Goal: Information Seeking & Learning: Find specific page/section

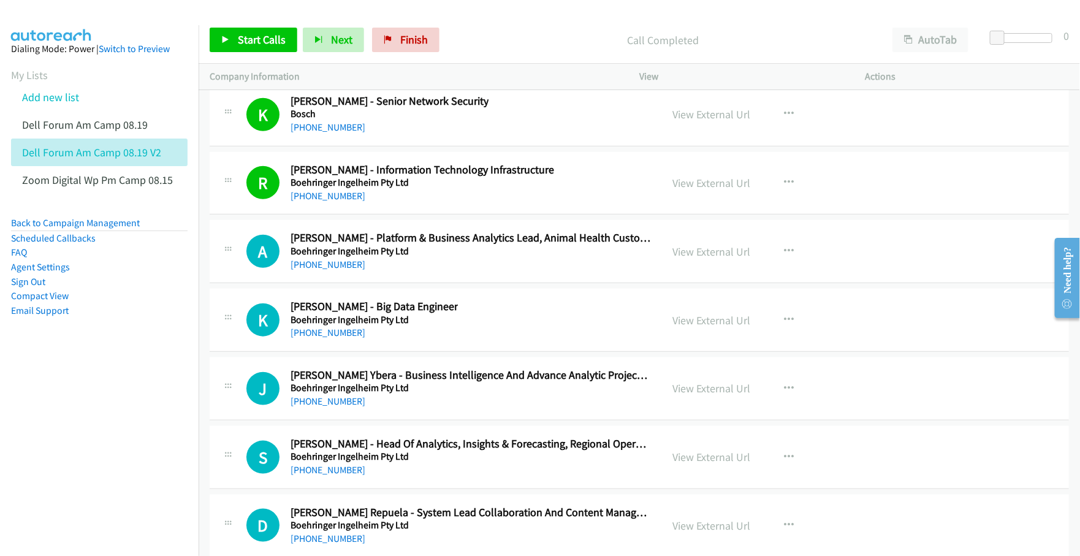
scroll to position [17859, 0]
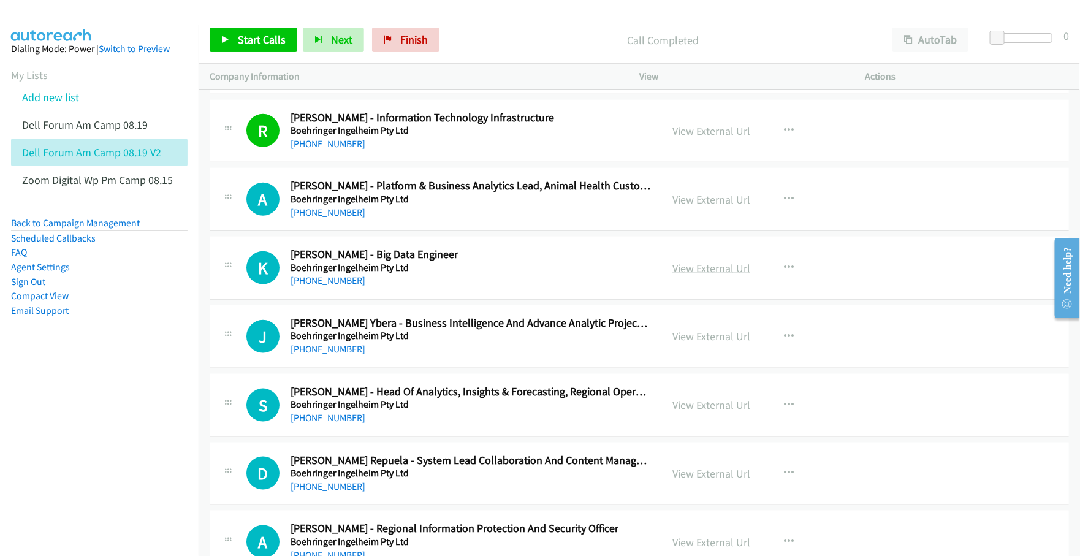
click at [699, 275] on link "View External Url" at bounding box center [712, 268] width 78 height 14
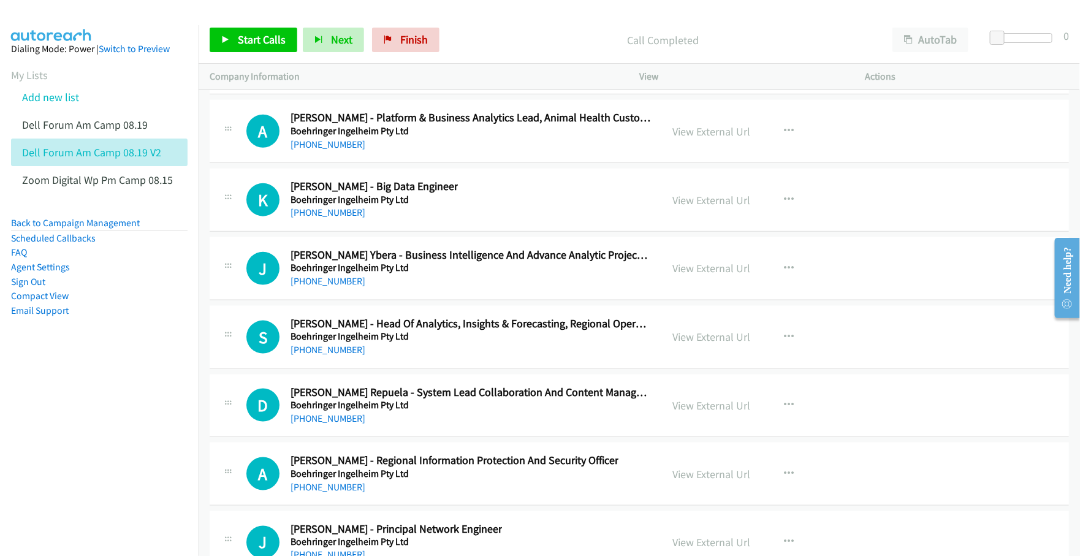
scroll to position [17936, 0]
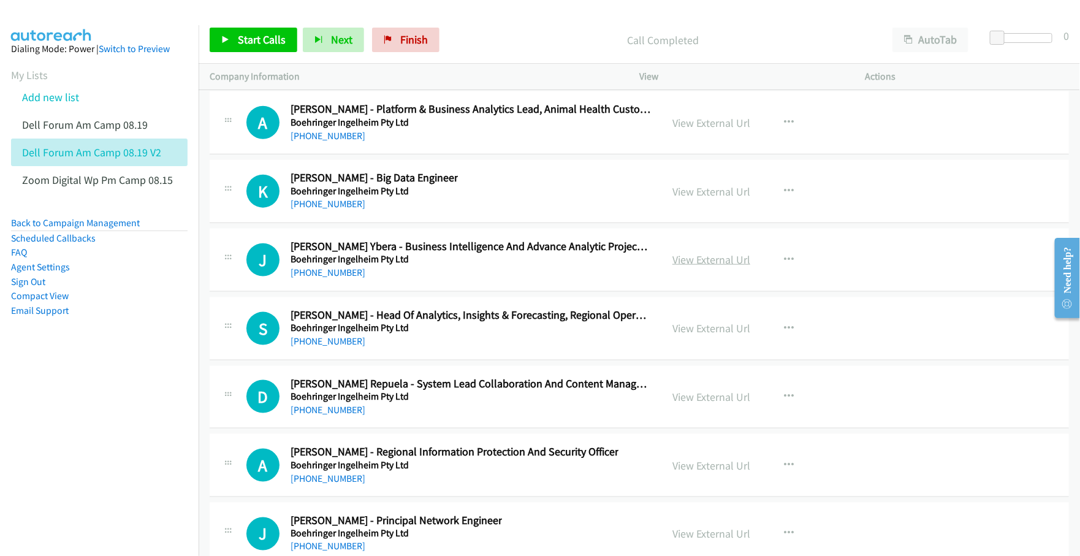
click at [701, 267] on link "View External Url" at bounding box center [712, 260] width 78 height 14
click at [694, 335] on link "View External Url" at bounding box center [712, 328] width 78 height 14
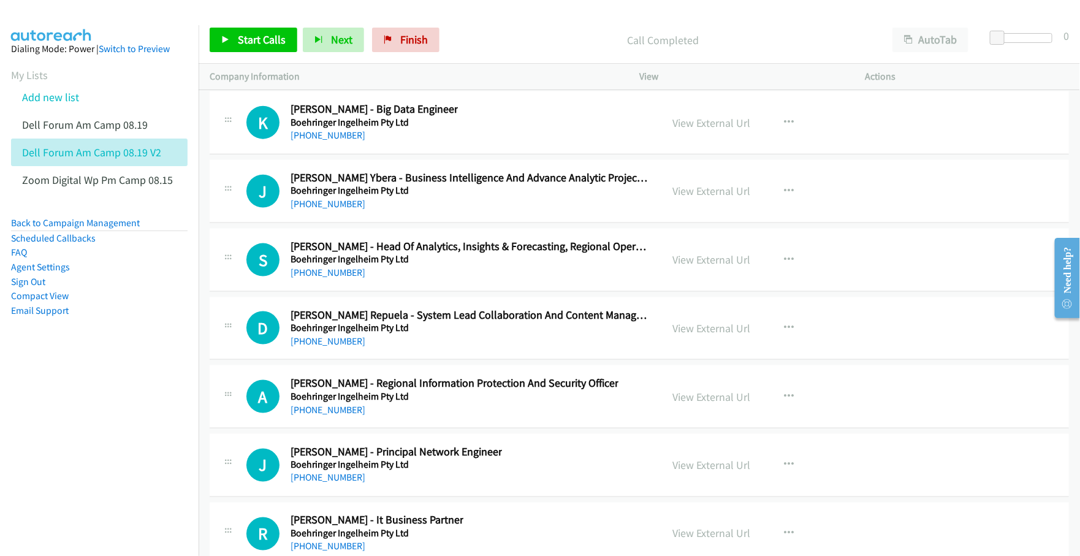
scroll to position [18012, 0]
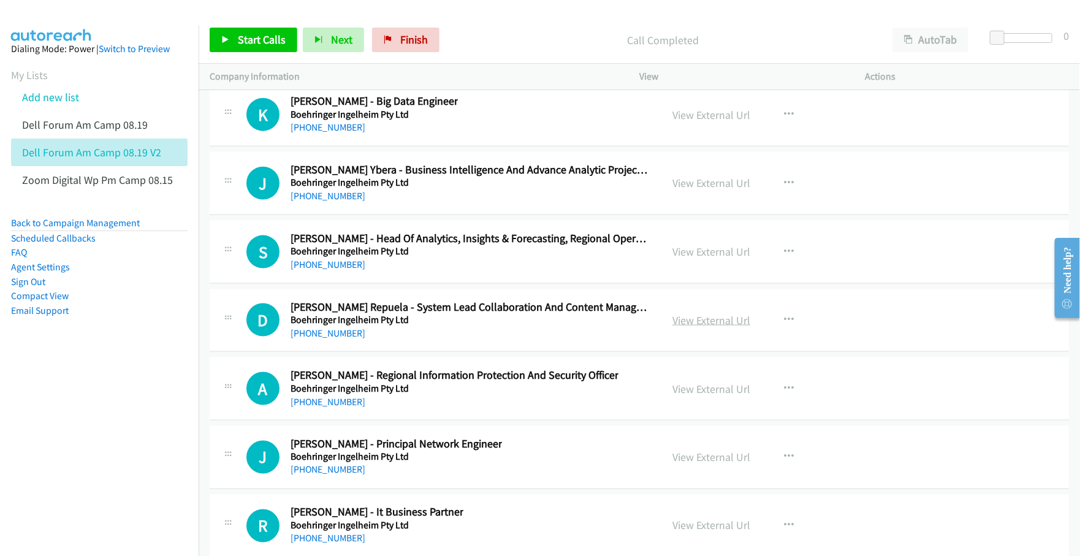
click at [717, 327] on link "View External Url" at bounding box center [712, 320] width 78 height 14
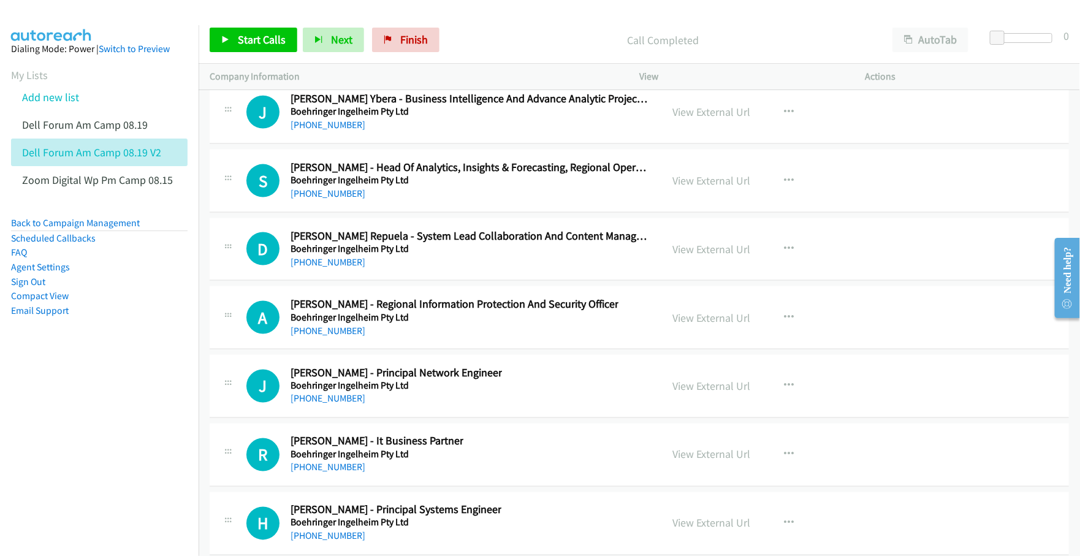
scroll to position [18089, 0]
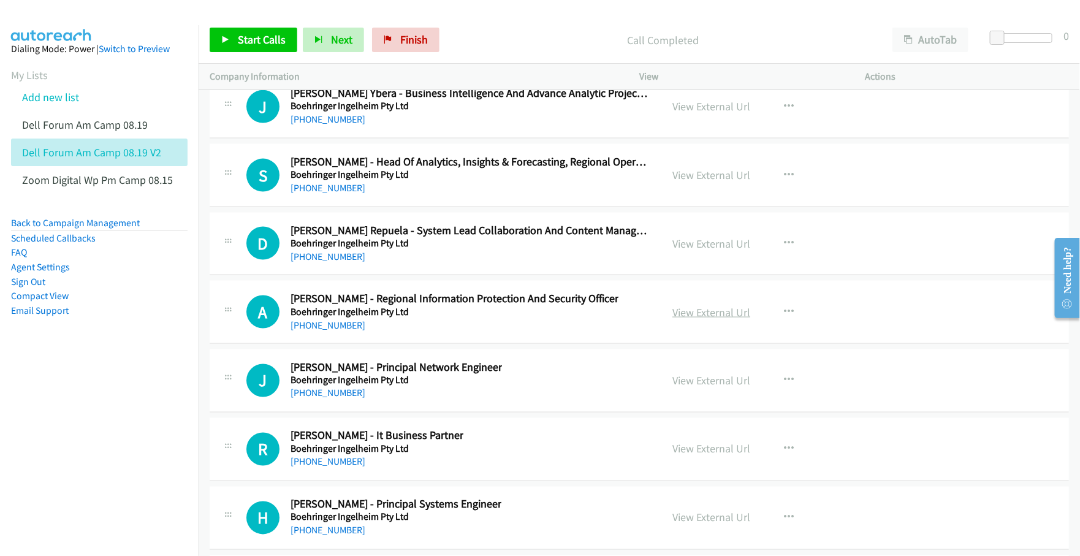
click at [686, 319] on link "View External Url" at bounding box center [712, 312] width 78 height 14
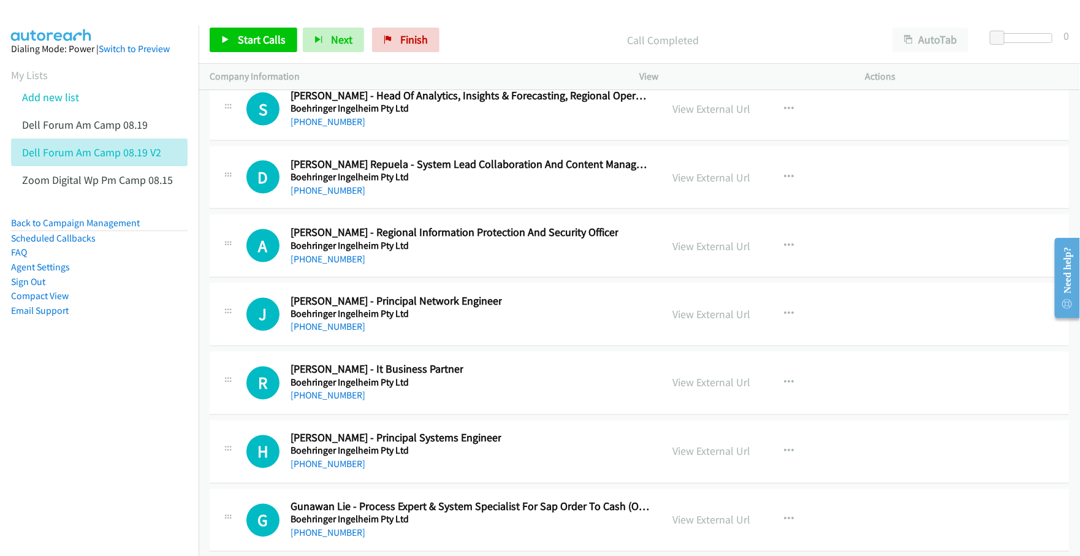
scroll to position [18165, 0]
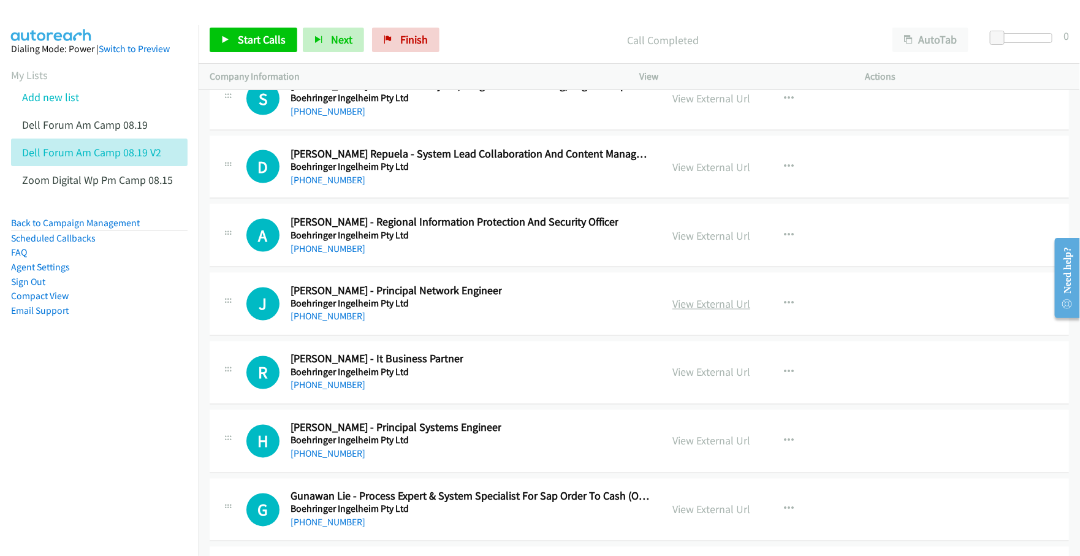
click at [689, 311] on link "View External Url" at bounding box center [712, 304] width 78 height 14
click at [695, 380] on link "View External Url" at bounding box center [712, 372] width 78 height 14
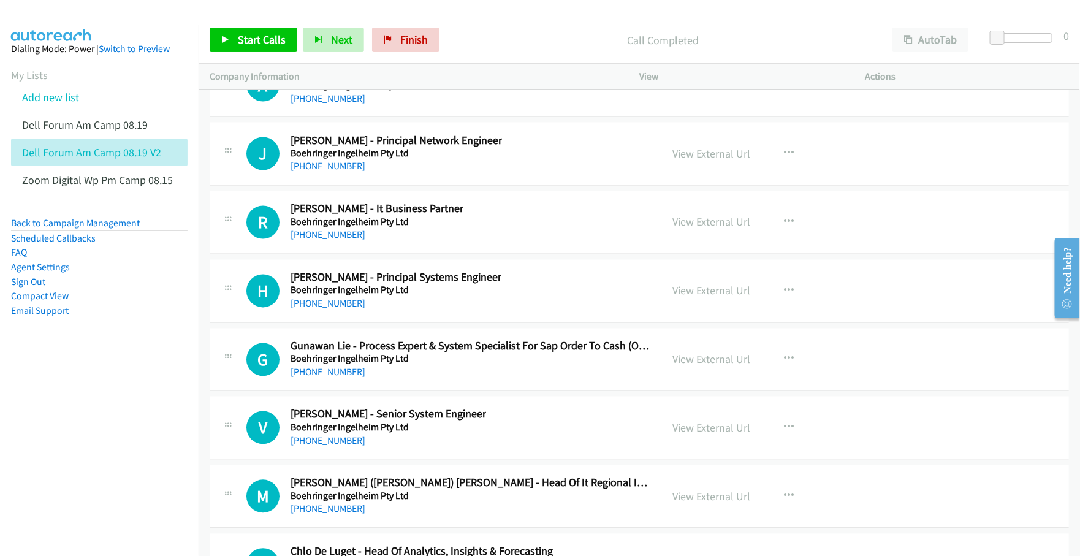
scroll to position [18319, 0]
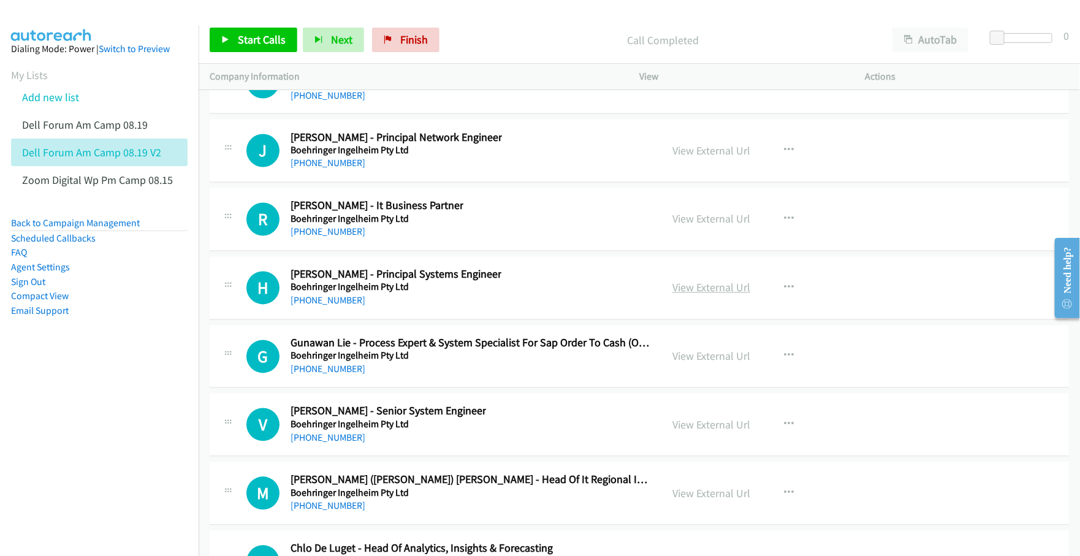
click at [684, 295] on link "View External Url" at bounding box center [712, 288] width 78 height 14
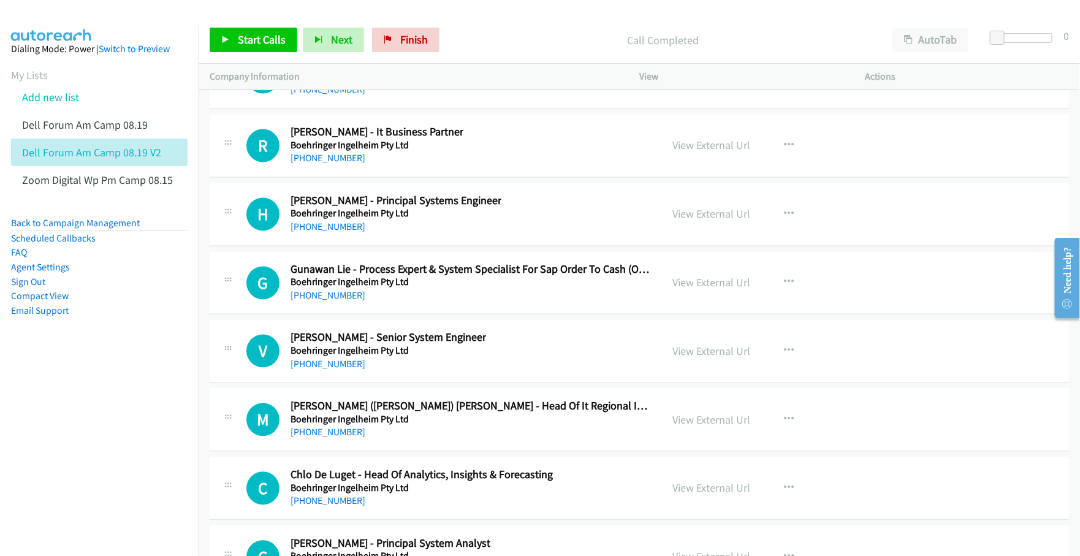
scroll to position [18395, 0]
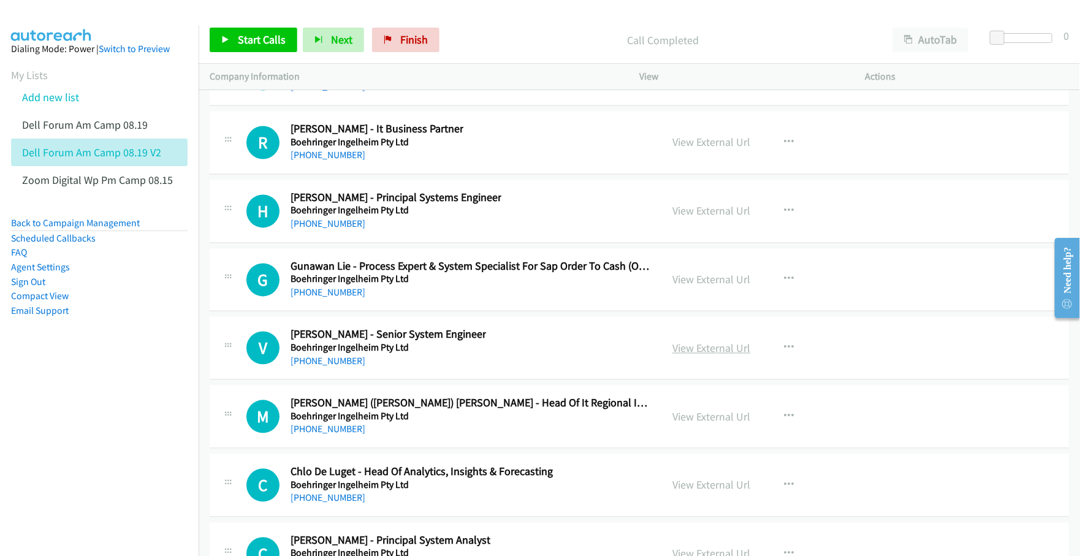
click at [692, 356] on link "View External Url" at bounding box center [712, 349] width 78 height 14
click at [684, 424] on link "View External Url" at bounding box center [712, 417] width 78 height 14
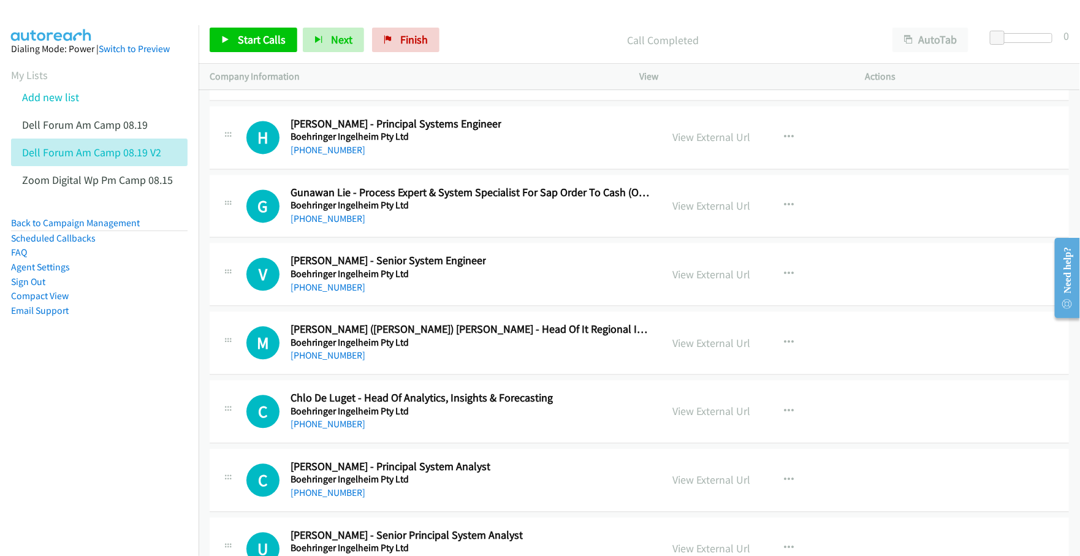
scroll to position [18472, 0]
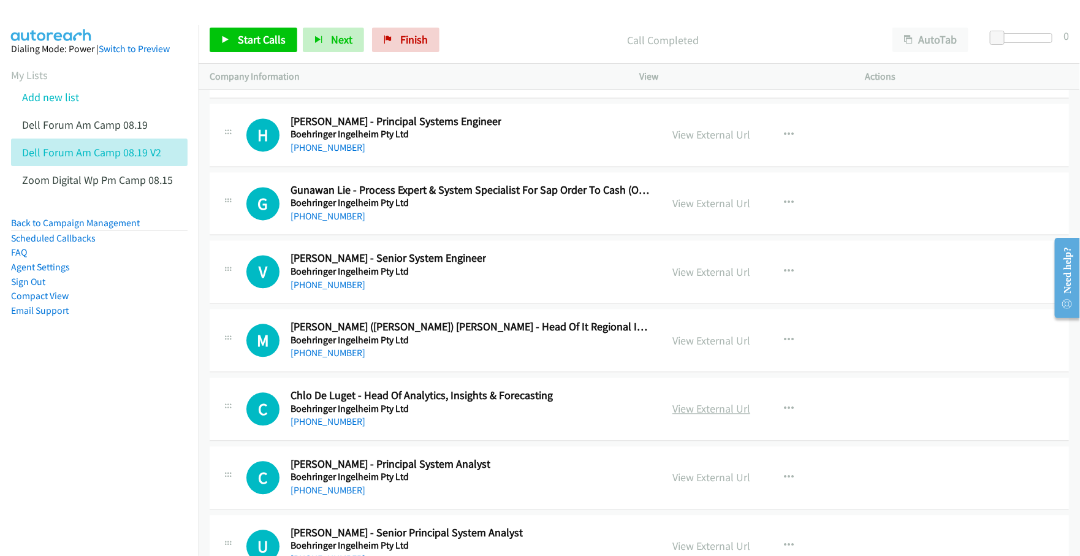
click at [681, 416] on link "View External Url" at bounding box center [712, 409] width 78 height 14
click at [691, 484] on link "View External Url" at bounding box center [712, 477] width 78 height 14
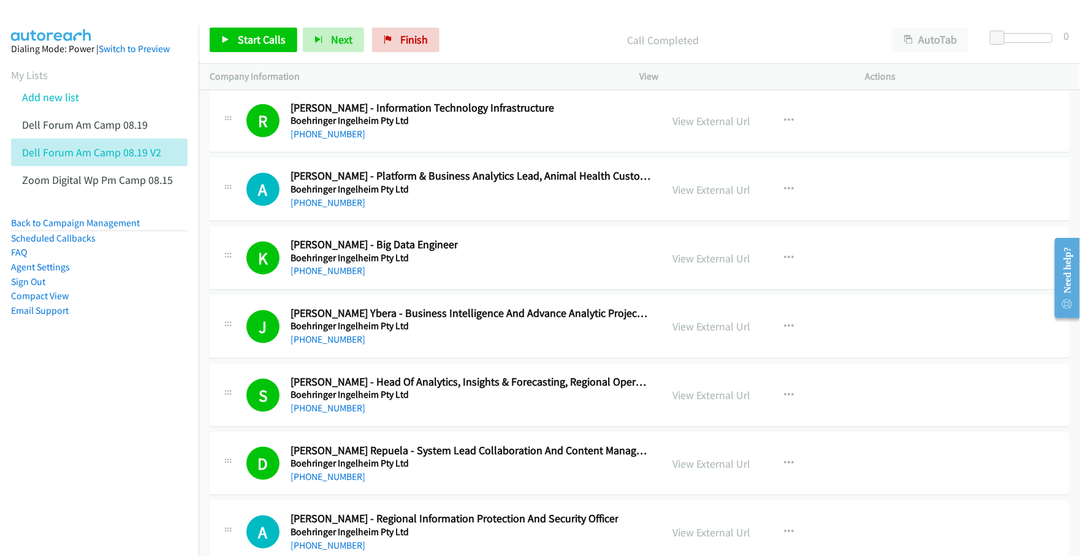
scroll to position [17859, 0]
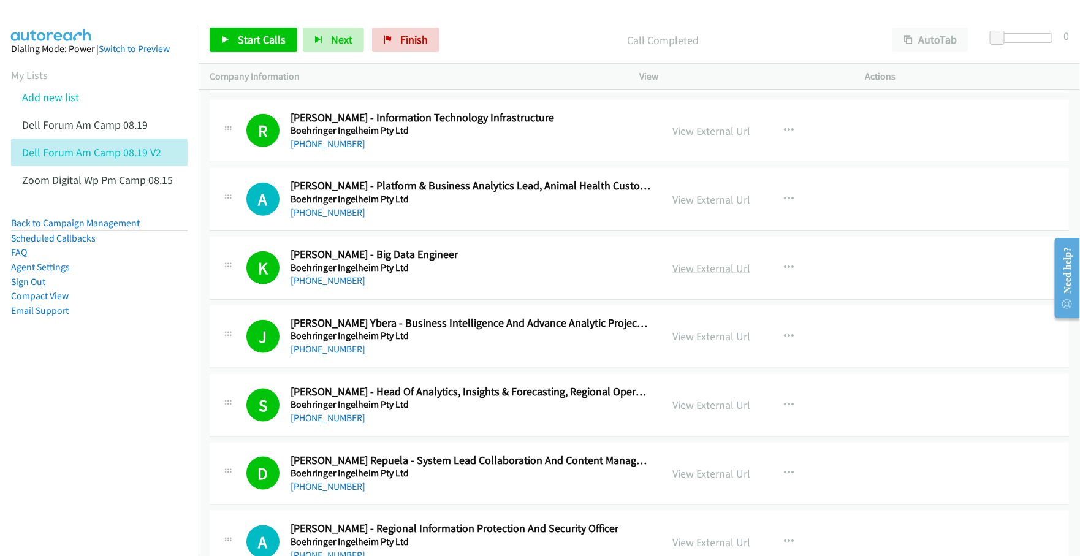
click at [692, 275] on link "View External Url" at bounding box center [712, 268] width 78 height 14
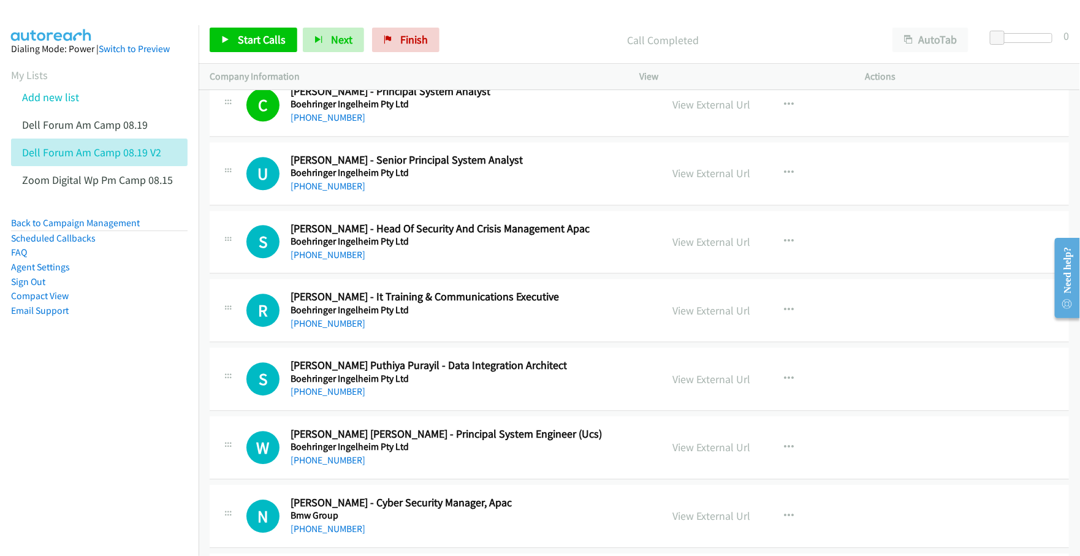
scroll to position [18855, 0]
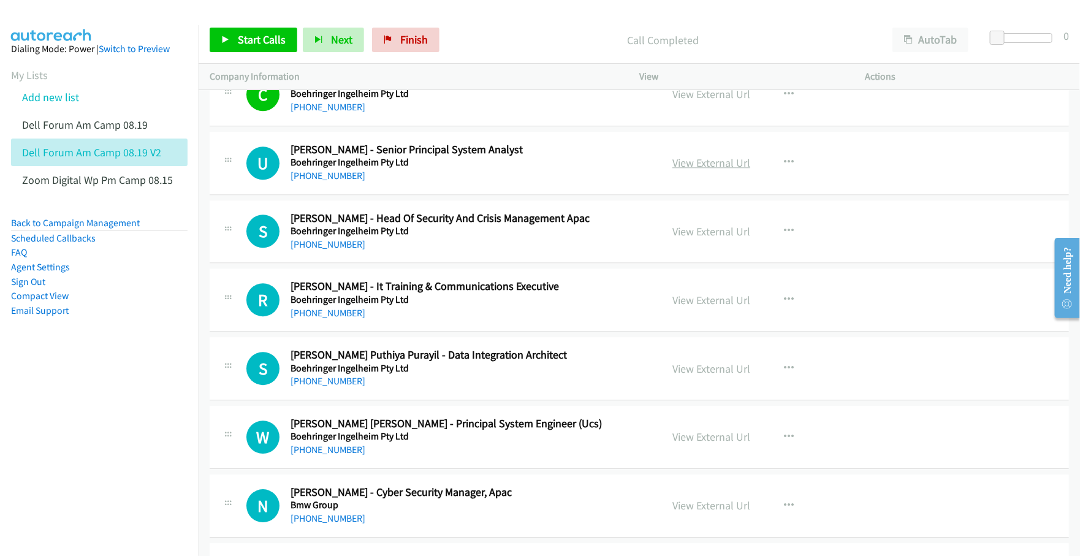
click at [679, 170] on link "View External Url" at bounding box center [712, 163] width 78 height 14
click at [685, 239] on link "View External Url" at bounding box center [712, 231] width 78 height 14
click at [681, 307] on link "View External Url" at bounding box center [712, 300] width 78 height 14
click at [684, 376] on link "View External Url" at bounding box center [712, 369] width 78 height 14
click at [698, 444] on link "View External Url" at bounding box center [712, 437] width 78 height 14
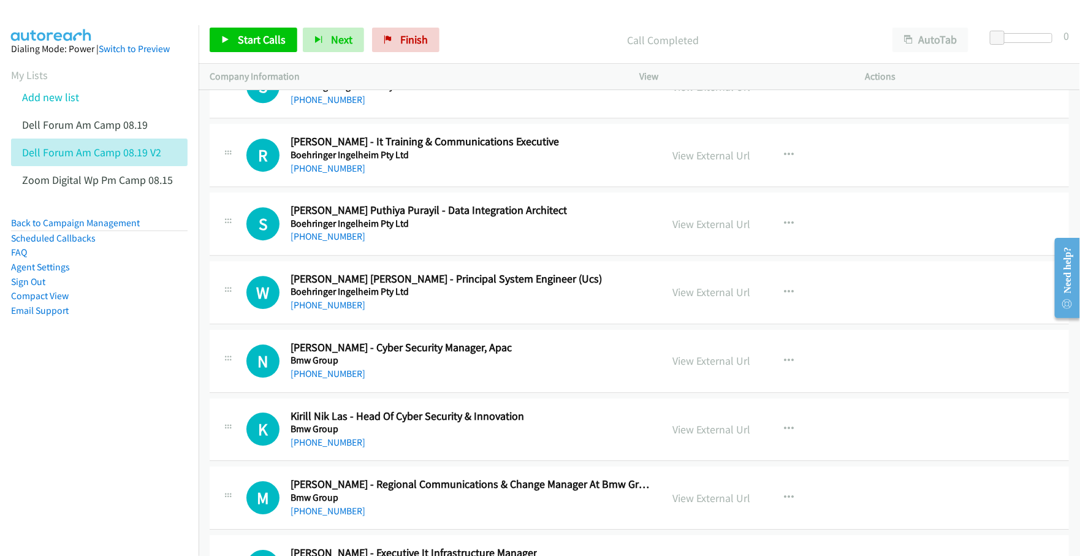
scroll to position [19009, 0]
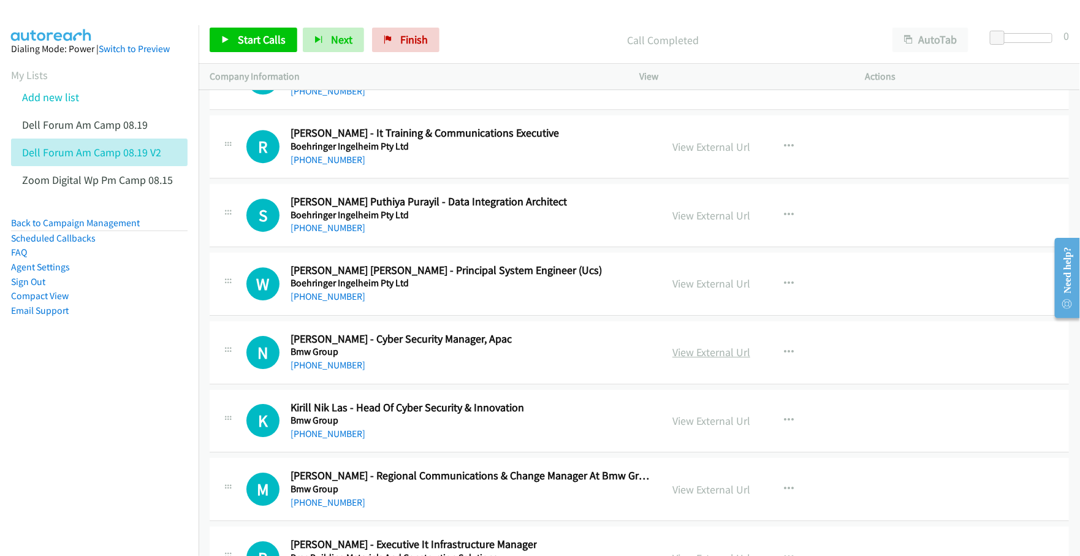
click at [694, 359] on link "View External Url" at bounding box center [712, 352] width 78 height 14
click at [684, 428] on link "View External Url" at bounding box center [712, 421] width 78 height 14
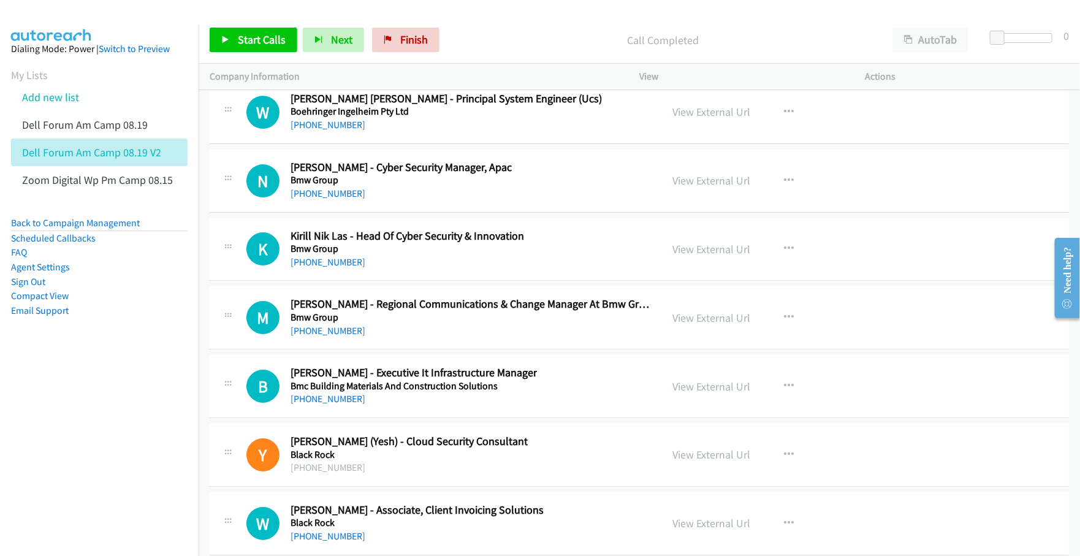
scroll to position [19239, 0]
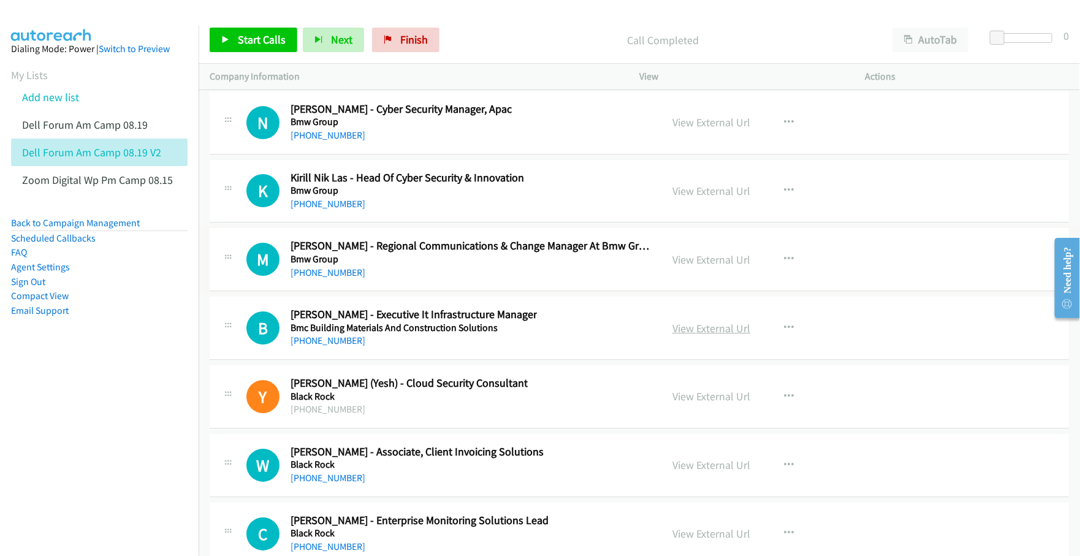
click at [681, 335] on link "View External Url" at bounding box center [712, 328] width 78 height 14
click at [711, 403] on link "View External Url" at bounding box center [712, 396] width 78 height 14
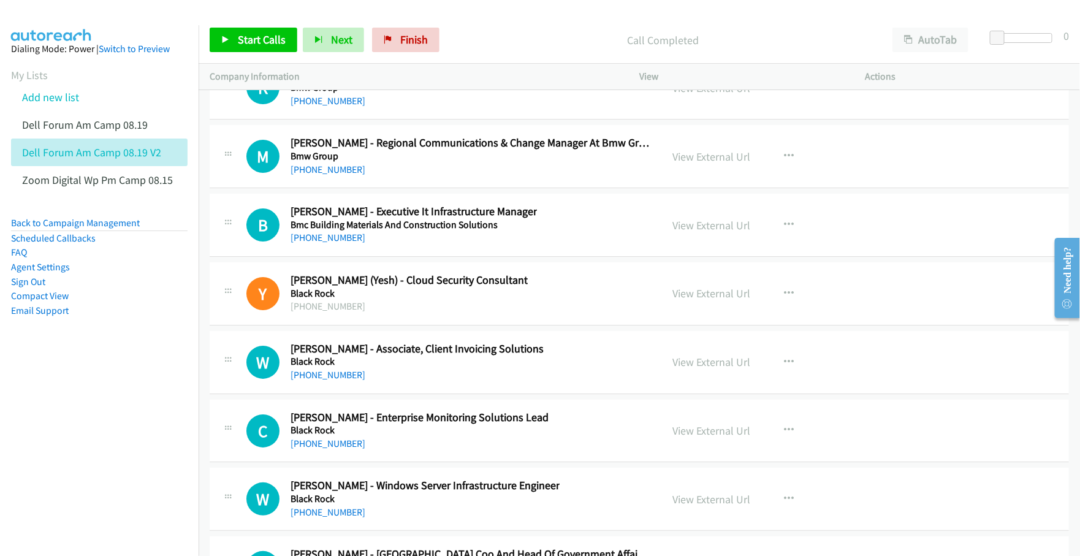
scroll to position [19392, 0]
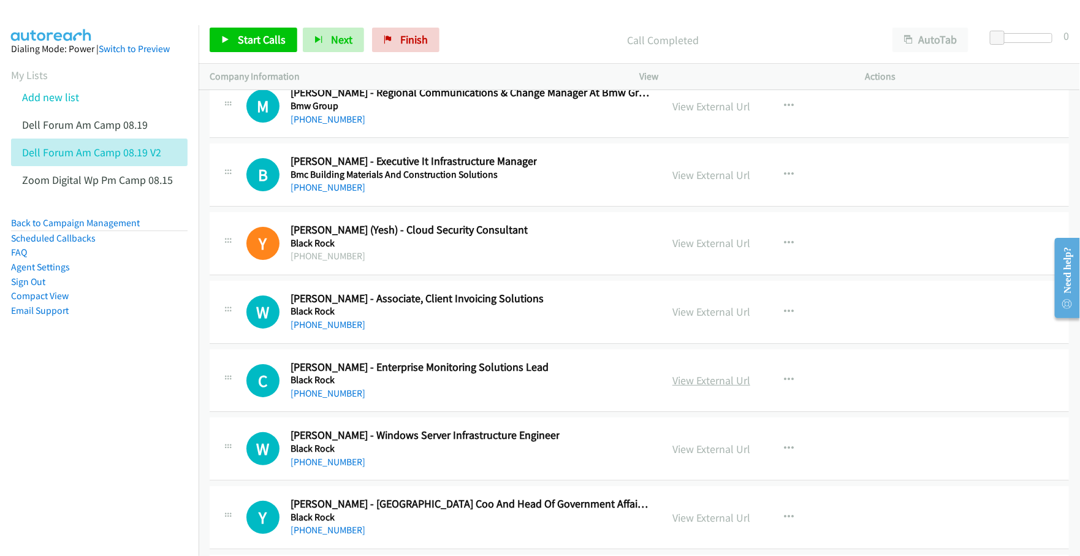
click at [694, 388] on link "View External Url" at bounding box center [712, 380] width 78 height 14
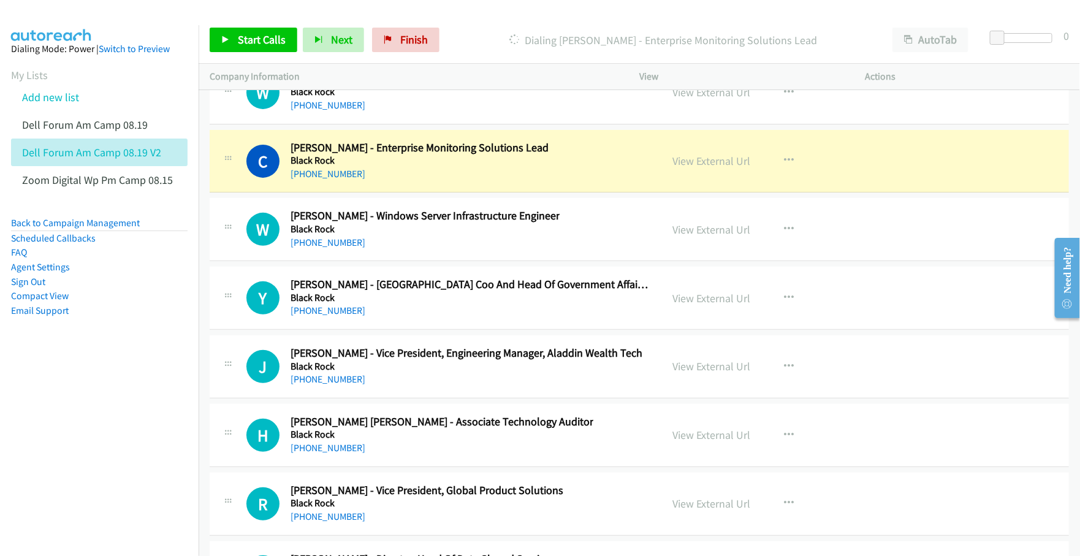
scroll to position [19622, 0]
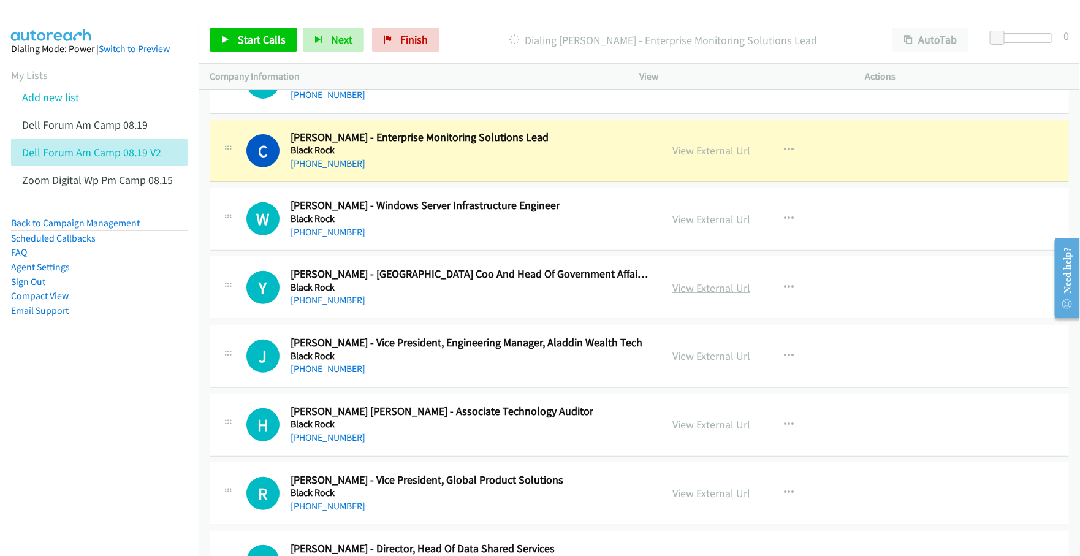
click at [690, 295] on link "View External Url" at bounding box center [712, 288] width 78 height 14
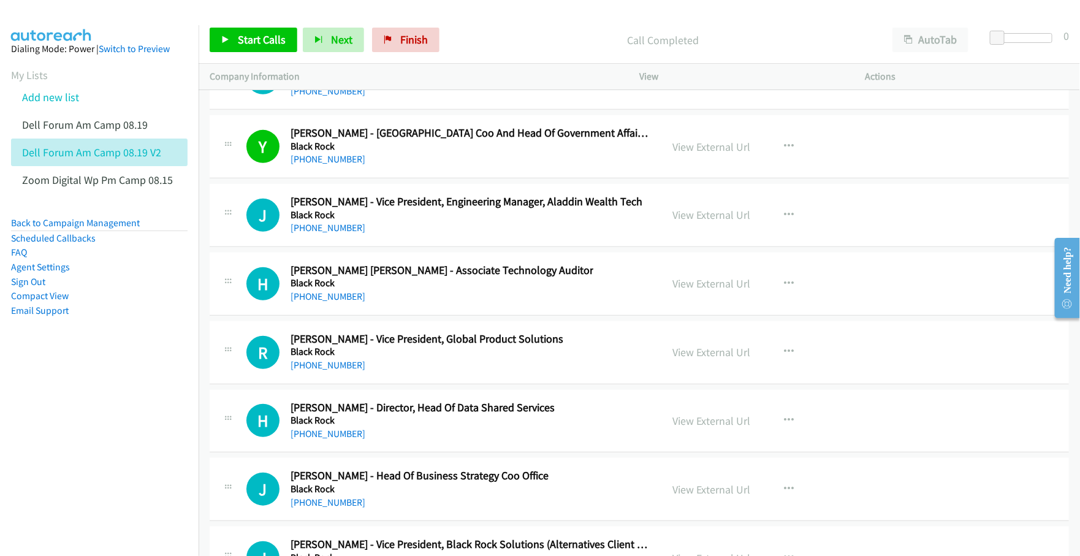
scroll to position [19775, 0]
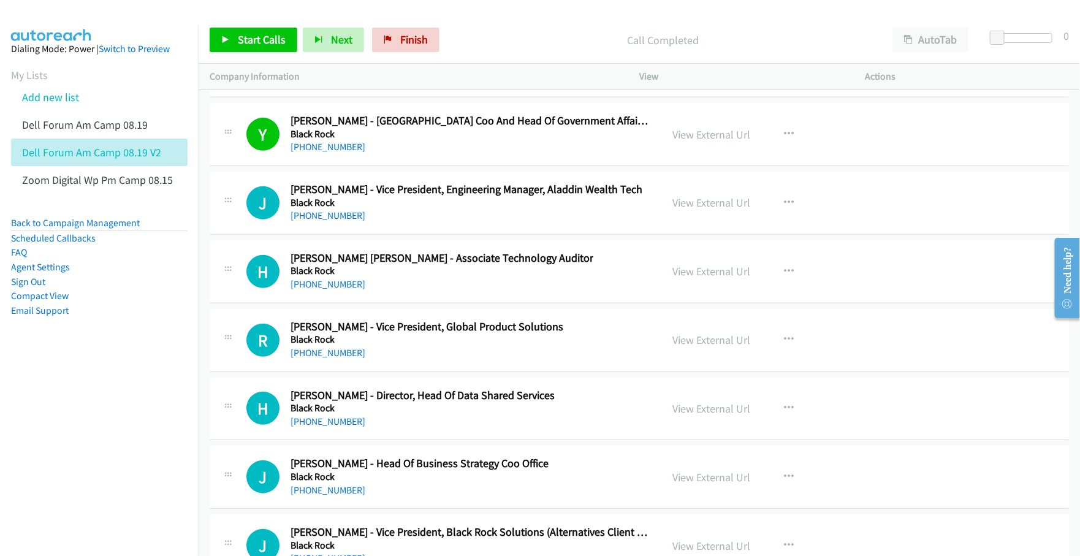
drag, startPoint x: 332, startPoint y: 246, endPoint x: 456, endPoint y: 267, distance: 125.0
click at [332, 221] on link "[PHONE_NUMBER]" at bounding box center [328, 216] width 75 height 12
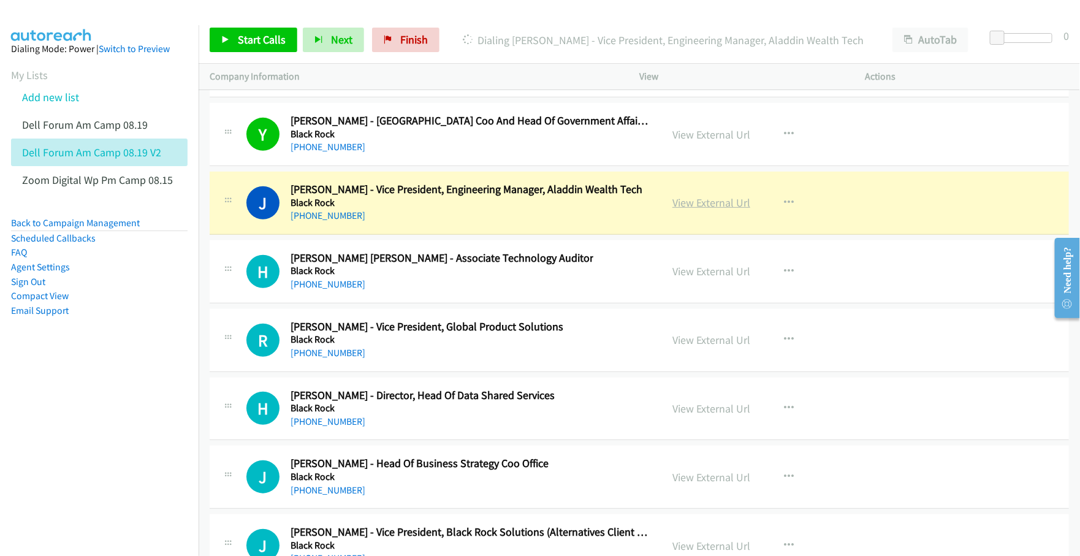
click at [702, 210] on link "View External Url" at bounding box center [712, 203] width 78 height 14
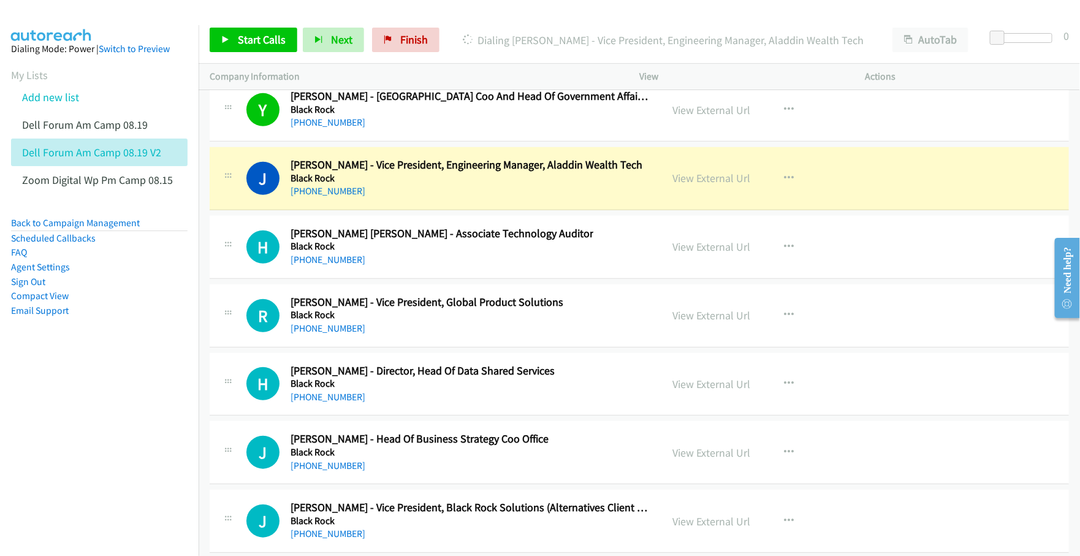
scroll to position [19852, 0]
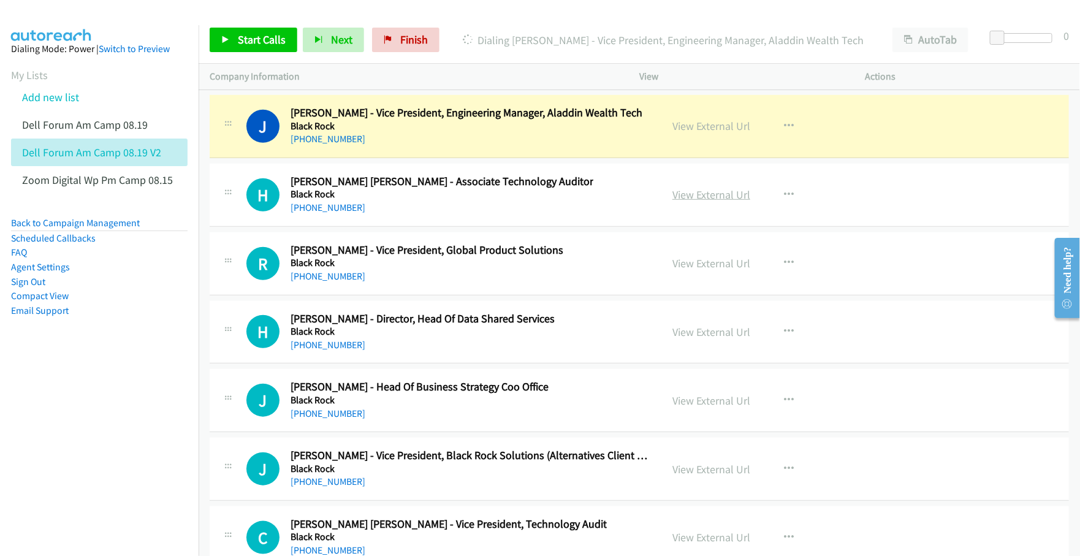
click at [703, 202] on link "View External Url" at bounding box center [712, 195] width 78 height 14
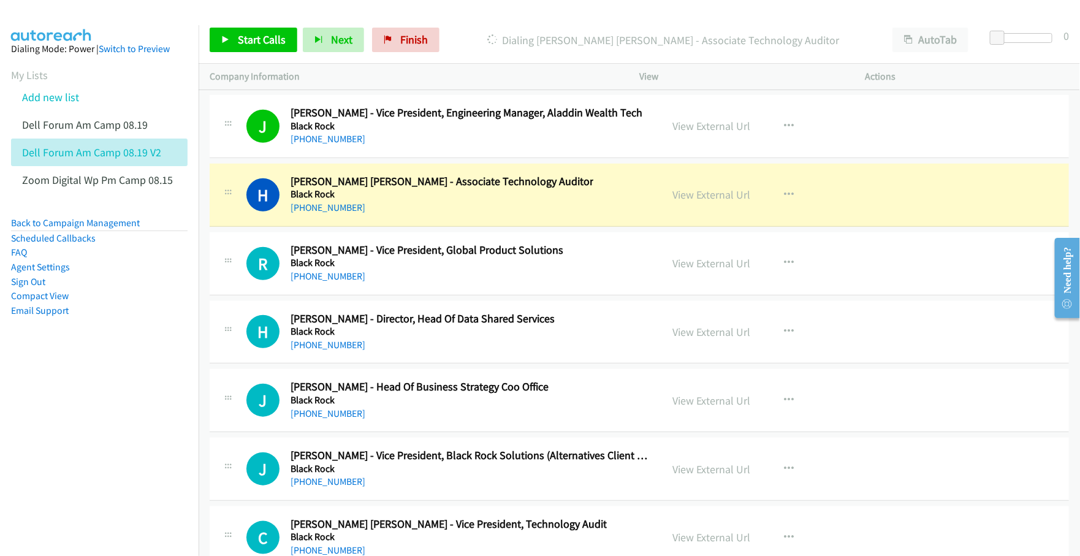
drag, startPoint x: 717, startPoint y: 299, endPoint x: 697, endPoint y: 264, distance: 39.9
click at [686, 270] on link "View External Url" at bounding box center [712, 263] width 78 height 14
click at [678, 339] on link "View External Url" at bounding box center [712, 332] width 78 height 14
click at [685, 408] on link "View External Url" at bounding box center [712, 401] width 78 height 14
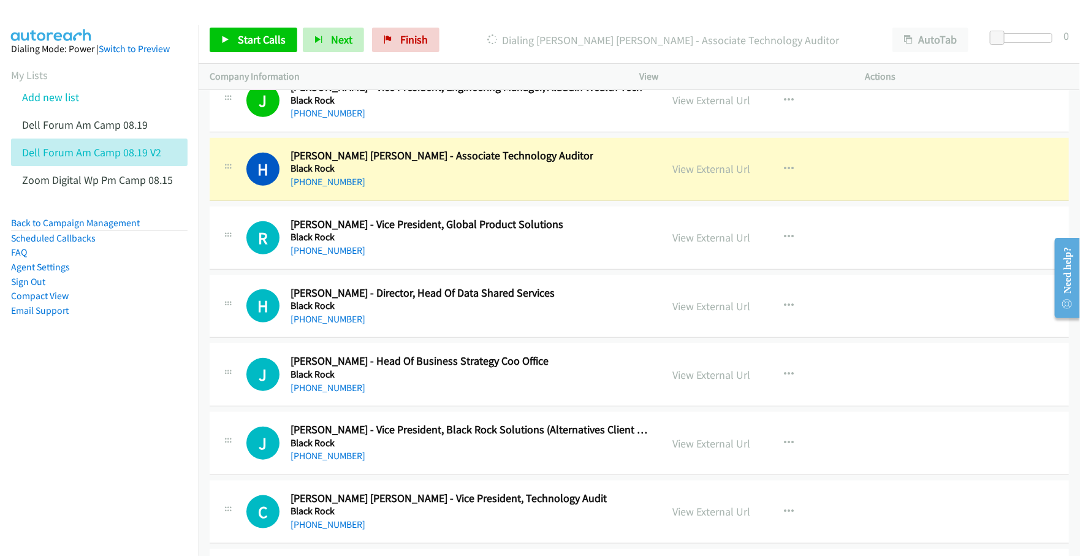
scroll to position [20005, 0]
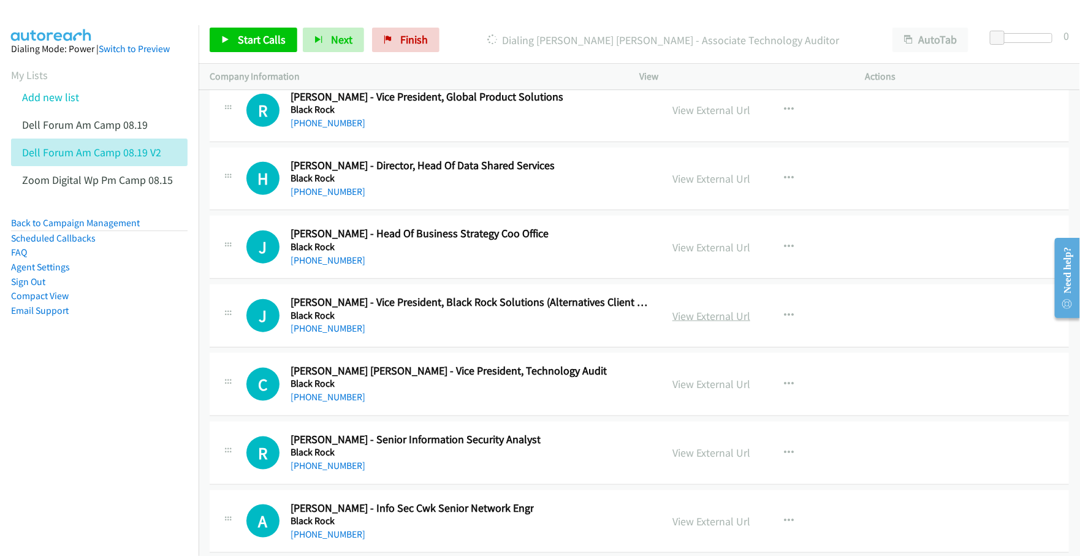
click at [696, 323] on link "View External Url" at bounding box center [712, 316] width 78 height 14
drag, startPoint x: 685, startPoint y: 413, endPoint x: 687, endPoint y: 435, distance: 22.8
click at [697, 391] on link "View External Url" at bounding box center [712, 384] width 78 height 14
click at [685, 460] on link "View External Url" at bounding box center [712, 453] width 78 height 14
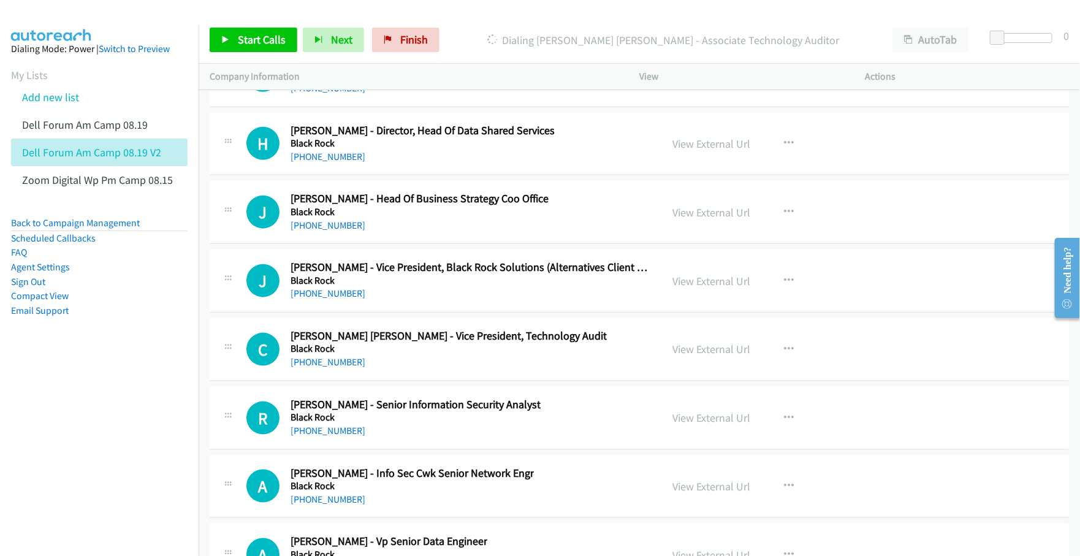
scroll to position [20082, 0]
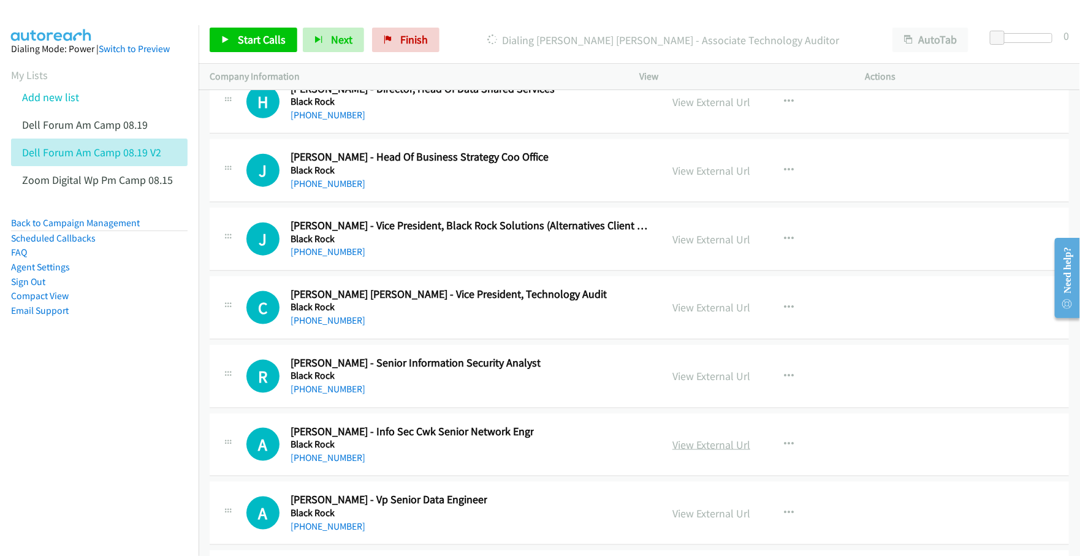
click at [696, 452] on link "View External Url" at bounding box center [712, 445] width 78 height 14
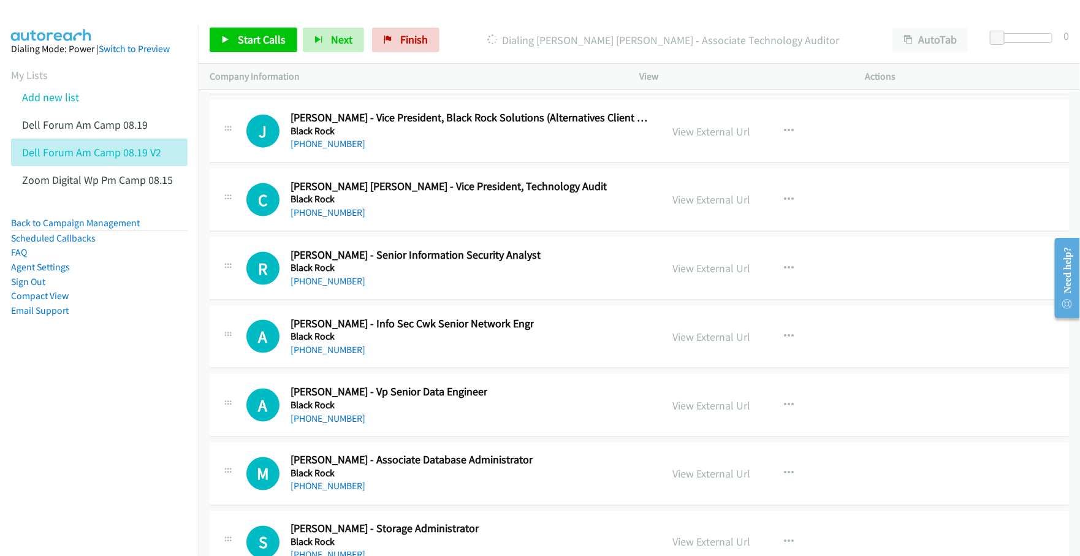
scroll to position [20235, 0]
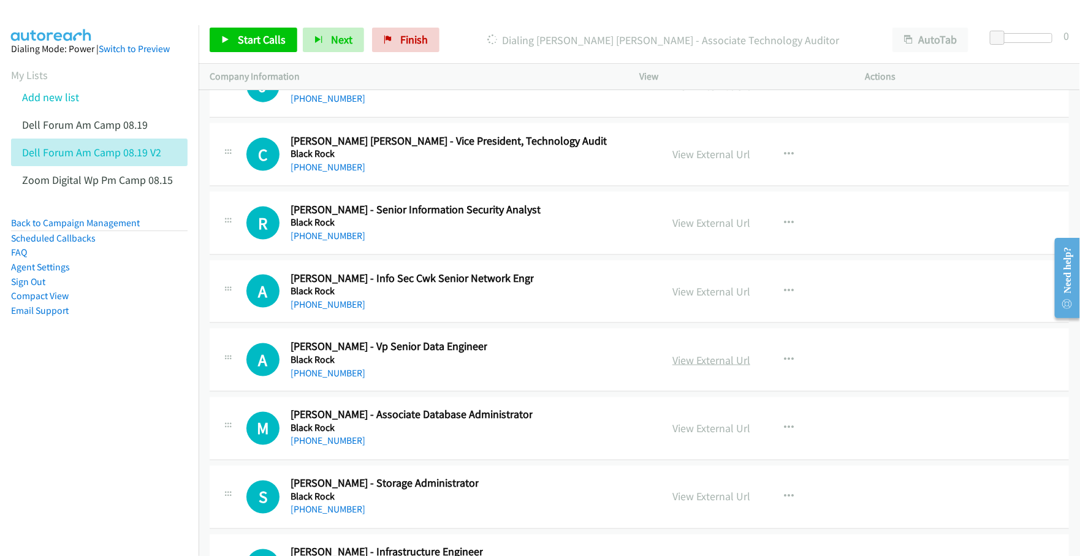
click at [706, 367] on link "View External Url" at bounding box center [712, 360] width 78 height 14
click at [691, 436] on link "View External Url" at bounding box center [712, 429] width 78 height 14
click at [705, 504] on link "View External Url" at bounding box center [712, 497] width 78 height 14
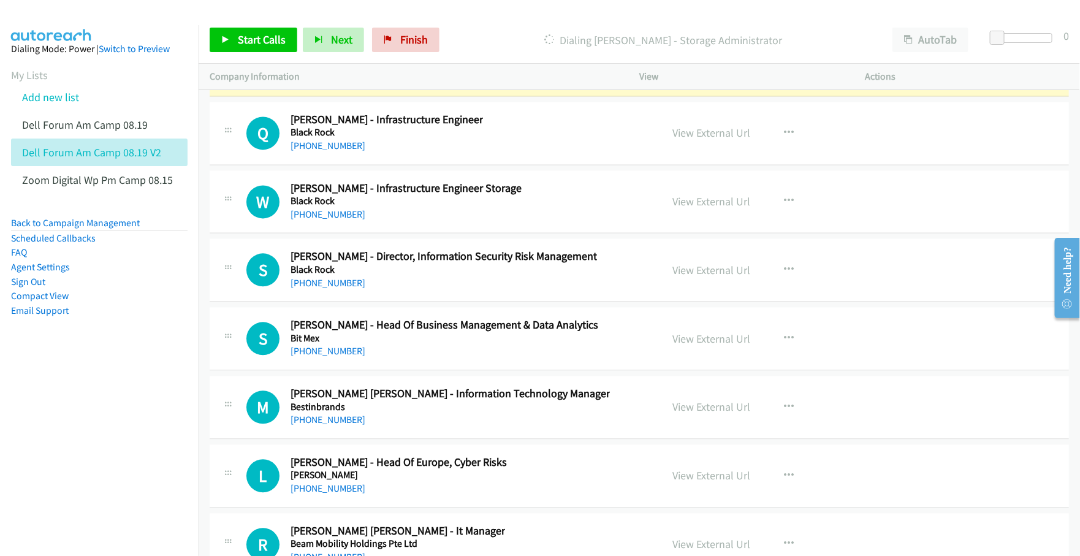
scroll to position [20618, 0]
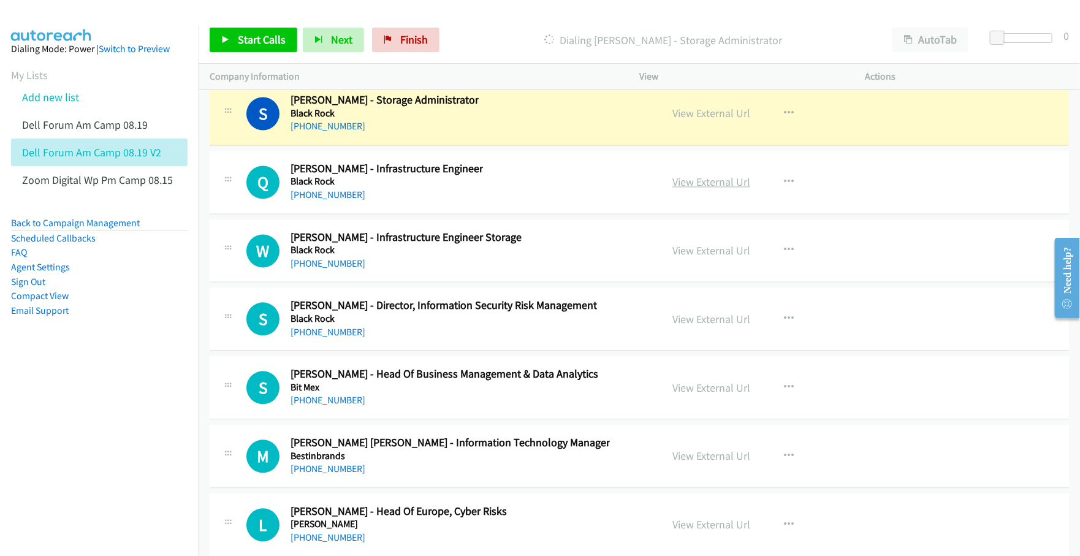
click at [704, 189] on link "View External Url" at bounding box center [712, 182] width 78 height 14
click at [692, 258] on link "View External Url" at bounding box center [712, 251] width 78 height 14
click at [688, 327] on link "View External Url" at bounding box center [712, 320] width 78 height 14
click at [694, 396] on link "View External Url" at bounding box center [712, 388] width 78 height 14
click at [691, 464] on link "View External Url" at bounding box center [712, 456] width 78 height 14
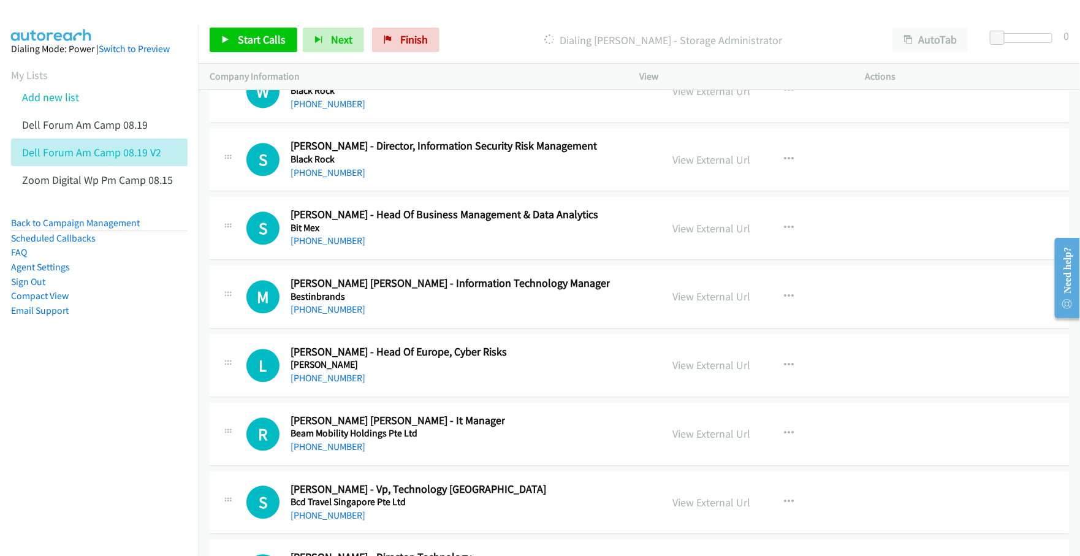
scroll to position [20848, 0]
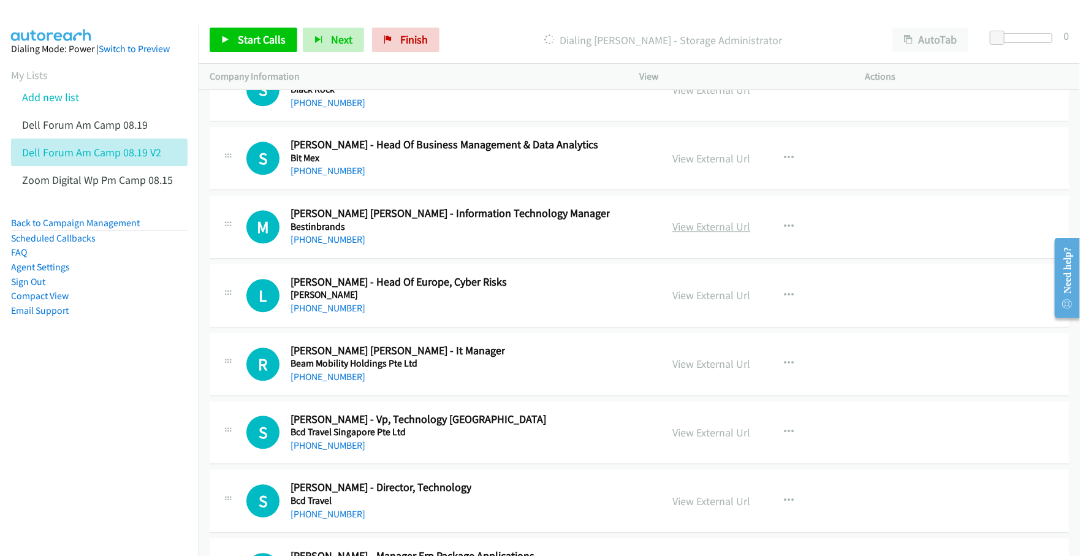
click at [697, 234] on link "View External Url" at bounding box center [712, 227] width 78 height 14
click at [715, 302] on link "View External Url" at bounding box center [712, 295] width 78 height 14
click at [704, 371] on link "View External Url" at bounding box center [712, 364] width 78 height 14
click at [698, 440] on link "View External Url" at bounding box center [712, 433] width 78 height 14
click at [697, 508] on link "View External Url" at bounding box center [712, 501] width 78 height 14
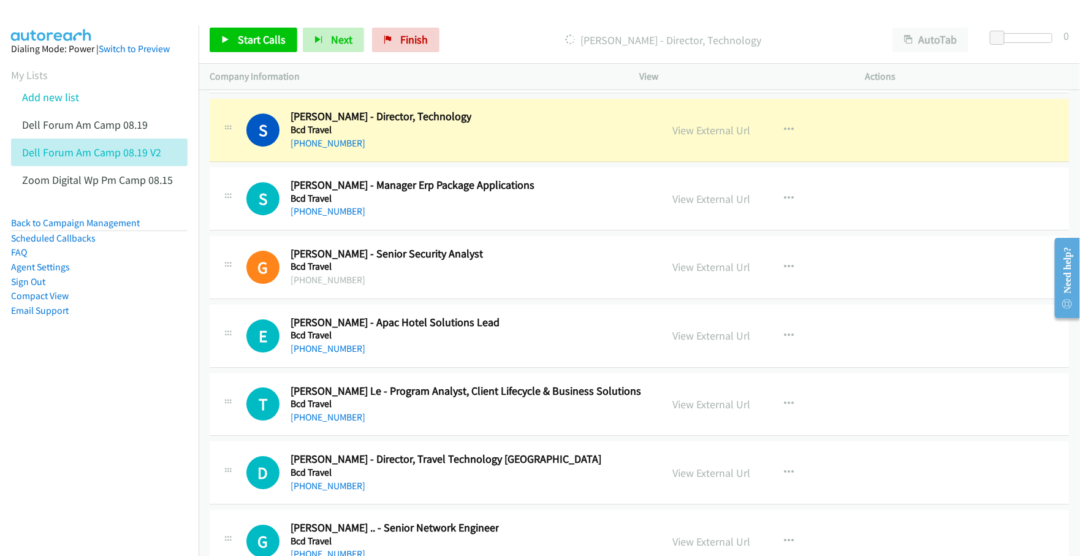
scroll to position [21231, 0]
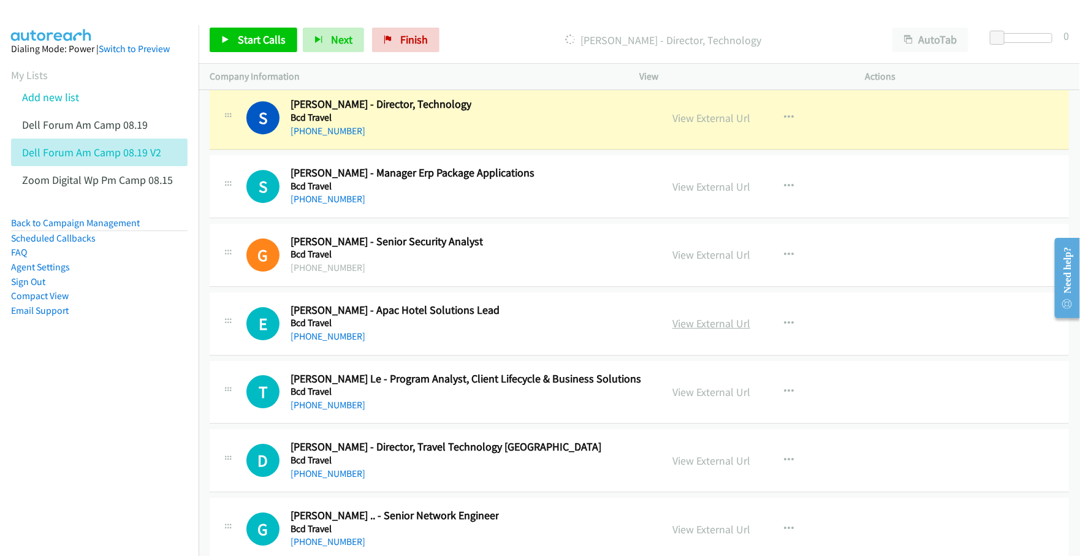
click at [719, 331] on link "View External Url" at bounding box center [712, 323] width 78 height 14
